Goal: Information Seeking & Learning: Learn about a topic

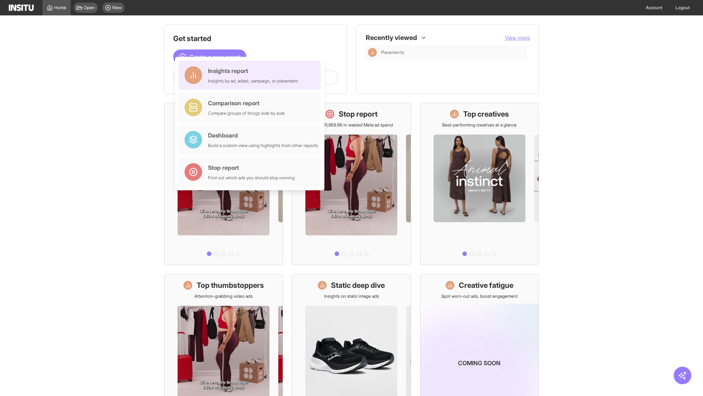
click at [252, 75] on div "Insights report Insights by ad, adset, campaign, or placement" at bounding box center [253, 75] width 90 height 18
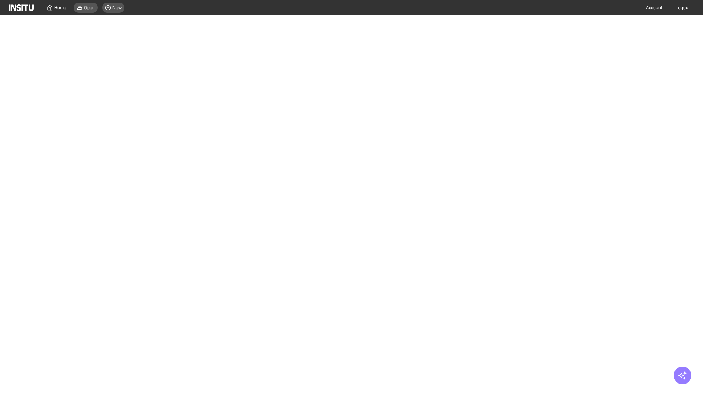
select select "**"
